Goal: Task Accomplishment & Management: Use online tool/utility

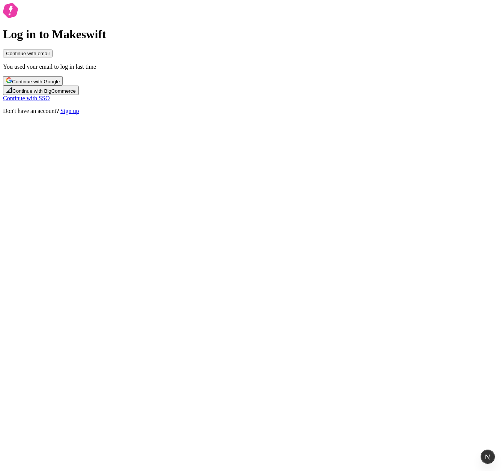
click at [50, 56] on span "Continue with email" at bounding box center [28, 54] width 44 height 6
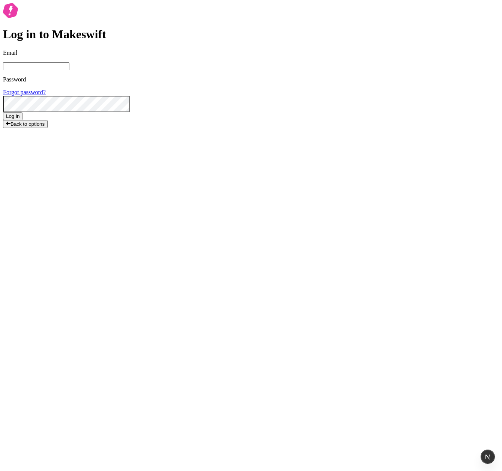
click at [126, 11] on span at bounding box center [123, 8] width 6 height 6
click at [69, 70] on input "Email" at bounding box center [36, 66] width 66 height 8
type input "[EMAIL_ADDRESS][DOMAIN_NAME]"
click at [23, 120] on button "Log in" at bounding box center [13, 116] width 20 height 8
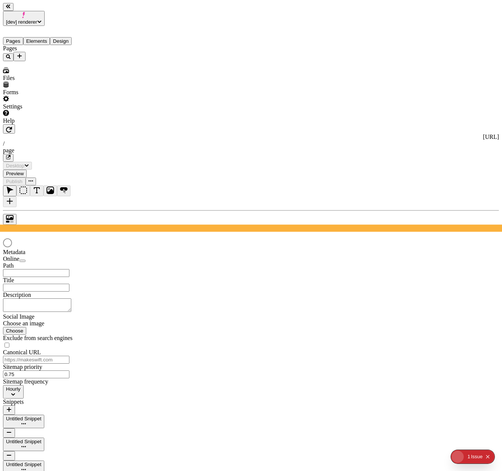
type input "/page"
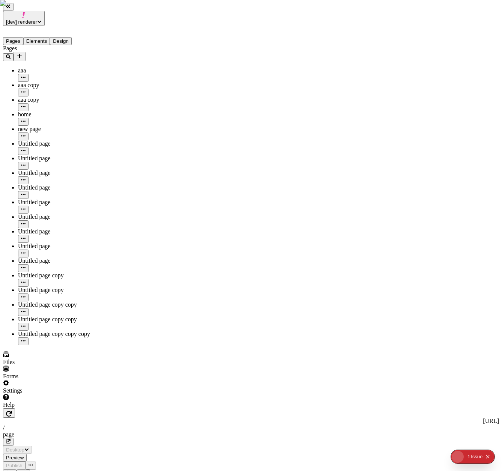
click at [490, 457] on icon "Collapse issues badge" at bounding box center [487, 456] width 5 height 5
click at [76, 318] on div "Pages aaa aaa copy aaa copy home new page Untitled page Untitled page Untitled …" at bounding box center [48, 195] width 90 height 300
click at [55, 394] on div "Settings" at bounding box center [48, 387] width 90 height 14
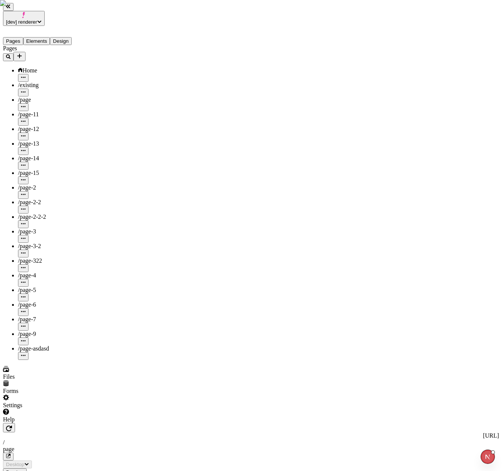
click at [23, 470] on span "Publish" at bounding box center [14, 480] width 17 height 6
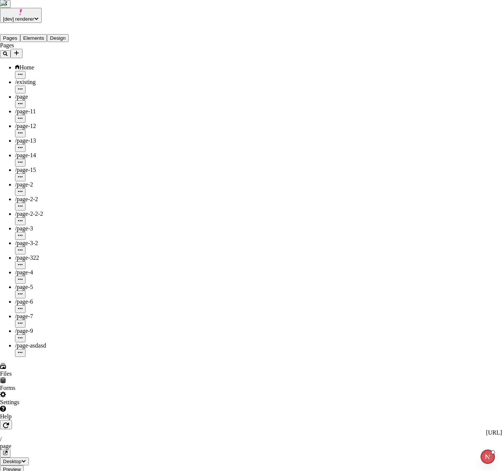
checkbox input "true"
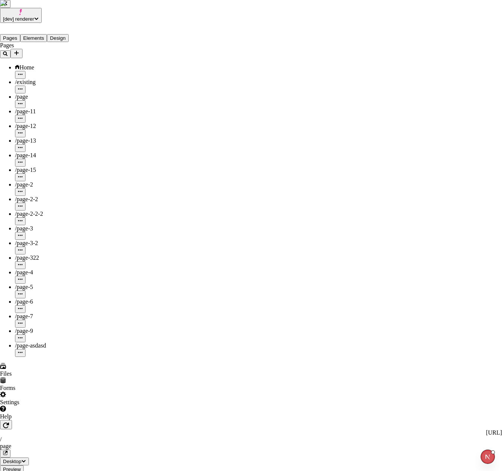
checkbox input "true"
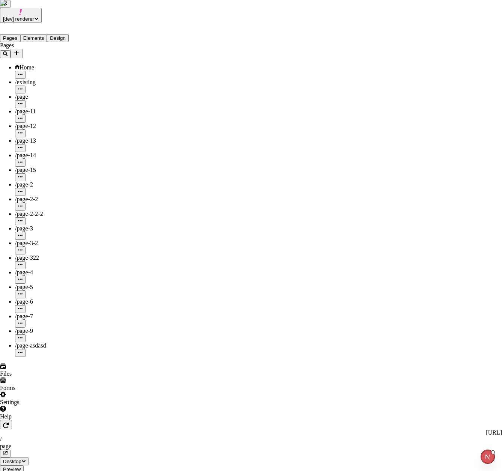
checkbox input "true"
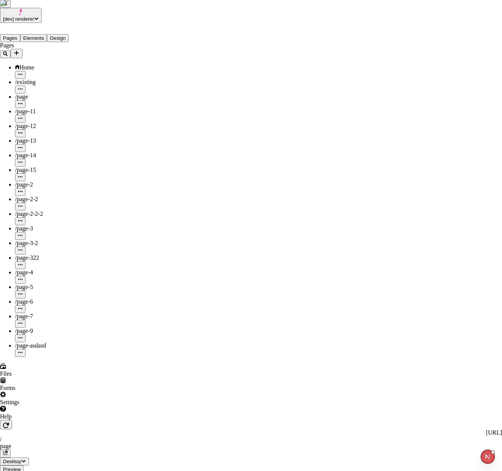
checkbox input "true"
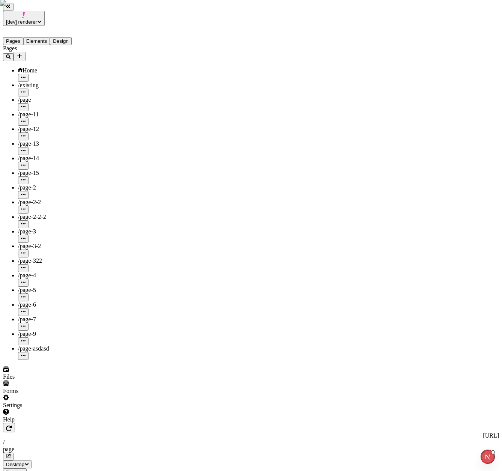
click at [41, 345] on span "/page-asdasd" at bounding box center [33, 348] width 31 height 6
type input "/page-asdasd"
click at [23, 470] on span "Publish" at bounding box center [14, 480] width 17 height 6
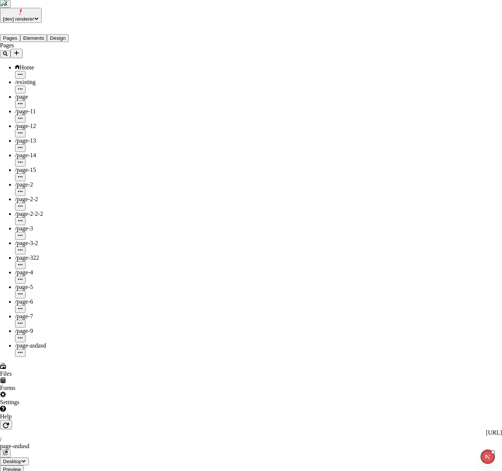
checkbox input "true"
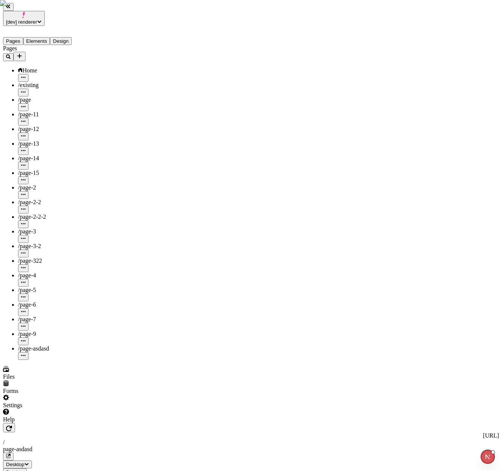
click at [64, 301] on div "Pages Home /existing /page /page-11 /page-12 /page-13 /page-14 /page-15 /page-2…" at bounding box center [48, 202] width 90 height 315
click at [49, 310] on div "Pages Home /existing /page /page-11 /page-12 /page-13 /page-14 /page-15 /page-2…" at bounding box center [48, 202] width 90 height 315
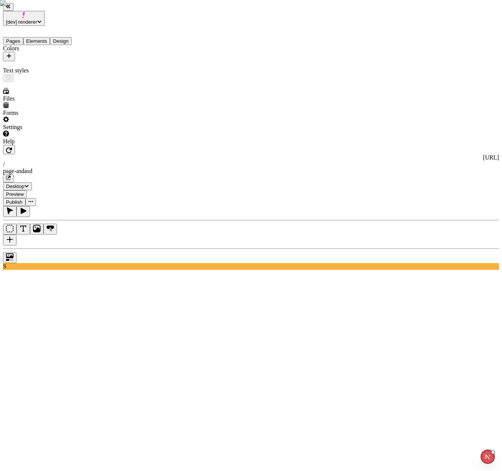
click at [59, 37] on button "Design" at bounding box center [61, 41] width 22 height 8
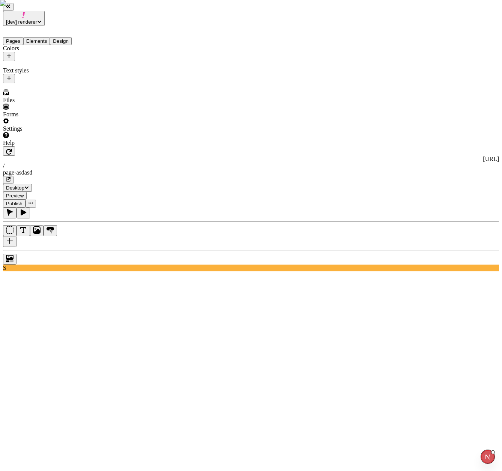
click at [11, 54] on icon "button" at bounding box center [9, 56] width 5 height 5
type input "test"
type input "\"
type input "#286B8A"
click at [109, 96] on button "Save" at bounding box center [117, 100] width 17 height 8
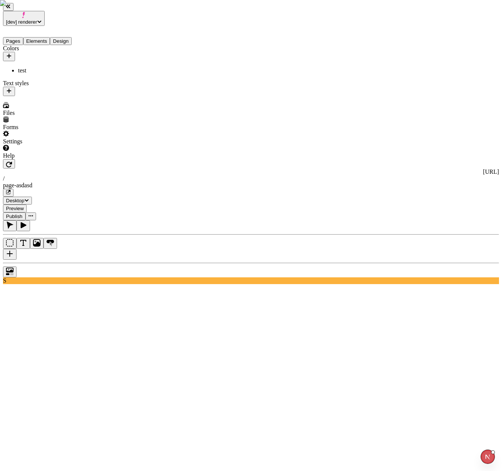
click at [409, 203] on div "test" at bounding box center [413, 201] width 66 height 7
click at [51, 96] on div "Colors test Text styles" at bounding box center [48, 70] width 90 height 51
click at [26, 212] on button "Publish" at bounding box center [14, 216] width 23 height 8
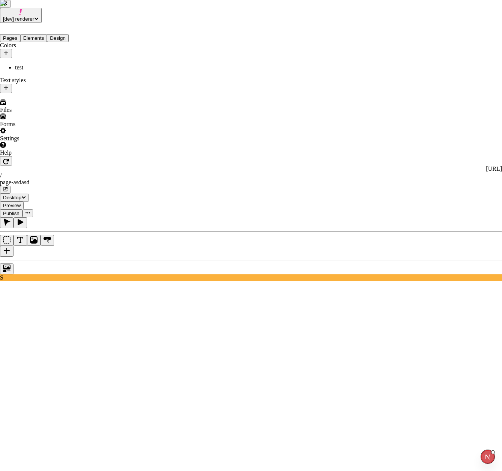
checkbox input "true"
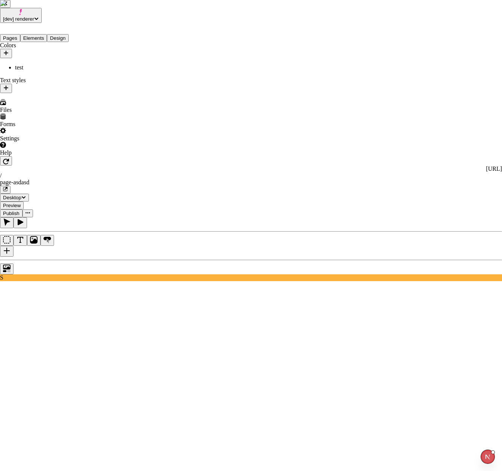
checkbox input "true"
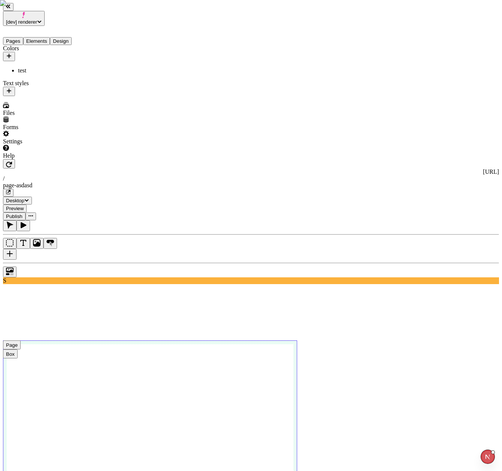
click at [23, 213] on span "Publish" at bounding box center [14, 216] width 17 height 6
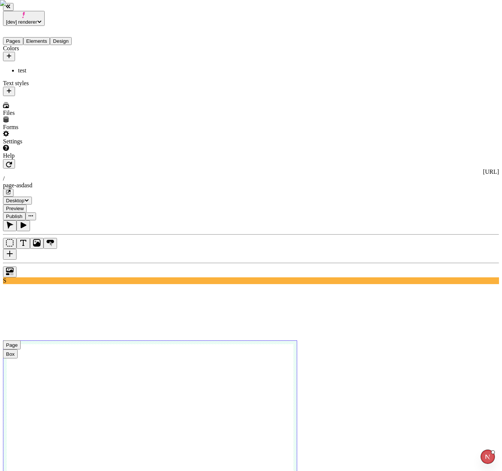
click at [12, 53] on icon "button" at bounding box center [9, 56] width 6 height 6
type input "test2"
click at [109, 96] on button "Save" at bounding box center [117, 100] width 17 height 8
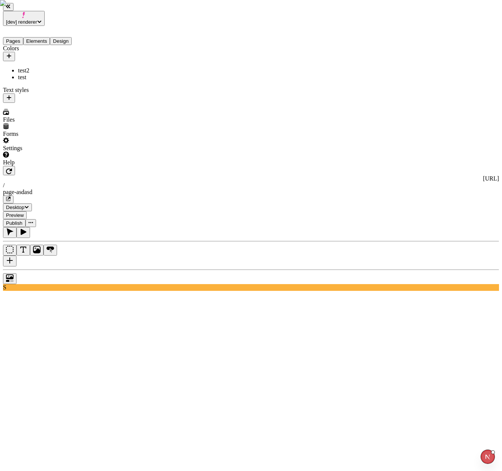
click at [30, 245] on button "Text" at bounding box center [24, 250] width 14 height 11
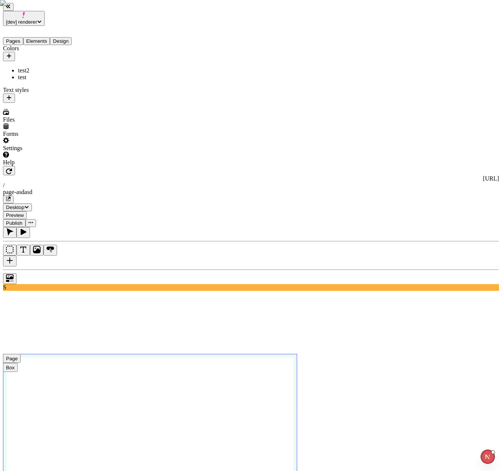
click at [400, 198] on div "test2" at bounding box center [413, 201] width 66 height 7
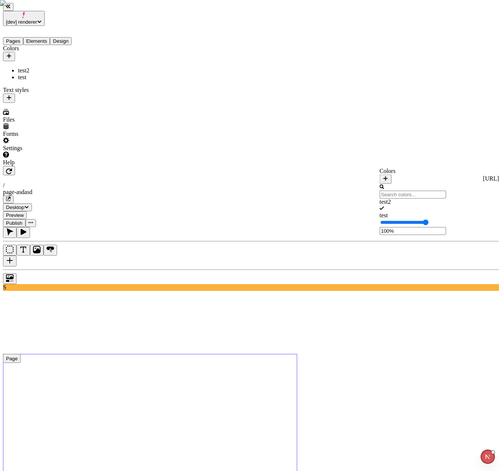
click at [23, 220] on span "Publish" at bounding box center [14, 223] width 17 height 6
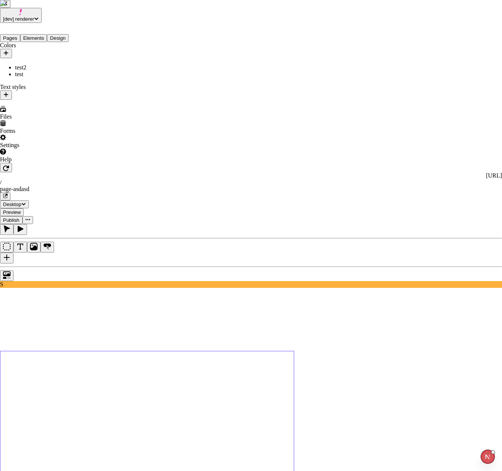
checkbox input "true"
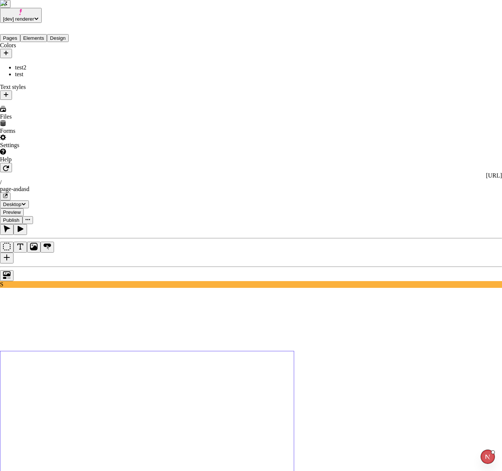
checkbox input "true"
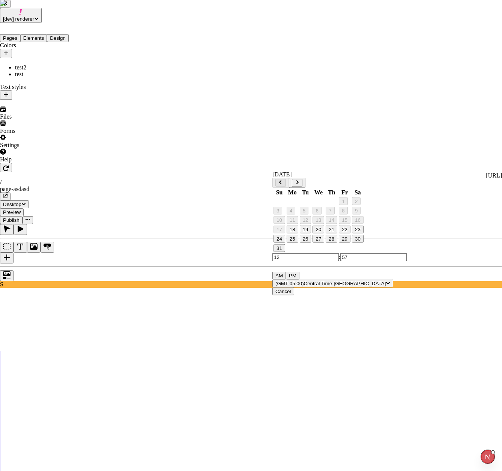
click at [350, 243] on button "29" at bounding box center [345, 239] width 12 height 8
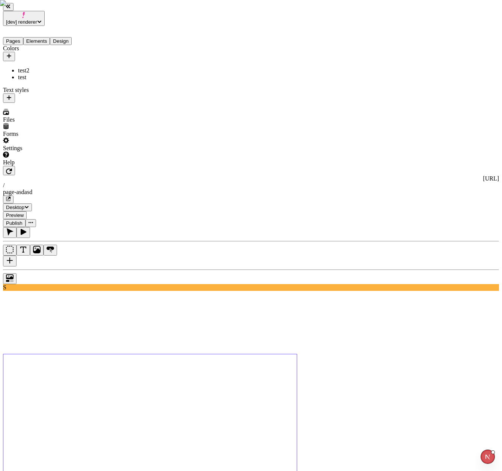
click at [23, 220] on span "Publish" at bounding box center [14, 223] width 17 height 6
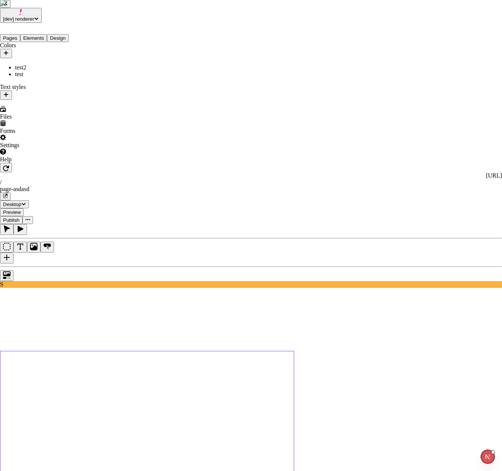
click at [302, 176] on div "Publish version" at bounding box center [326, 174] width 66 height 7
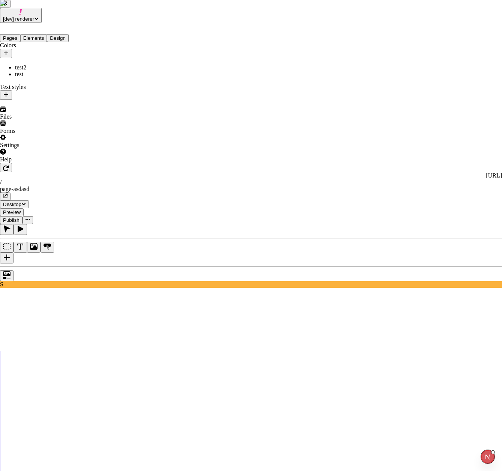
drag, startPoint x: 268, startPoint y: 164, endPoint x: 262, endPoint y: 161, distance: 7.4
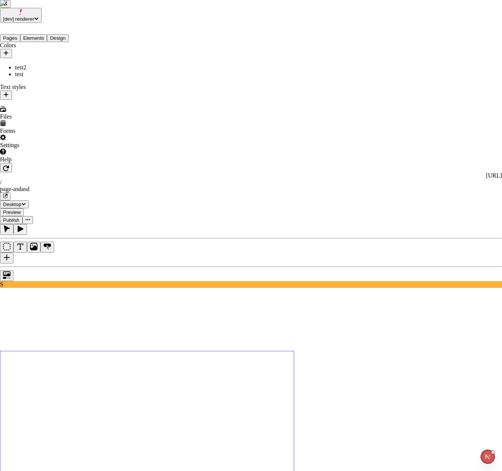
click at [315, 177] on div "Cancel" at bounding box center [332, 173] width 66 height 7
